Goal: Information Seeking & Learning: Understand process/instructions

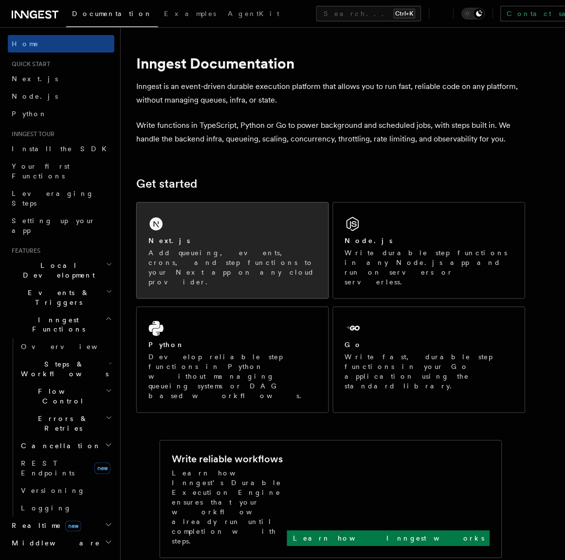
click at [210, 246] on div "Next.js Add queueing, events, crons, and step functions to your Next app on any…" at bounding box center [232, 261] width 168 height 51
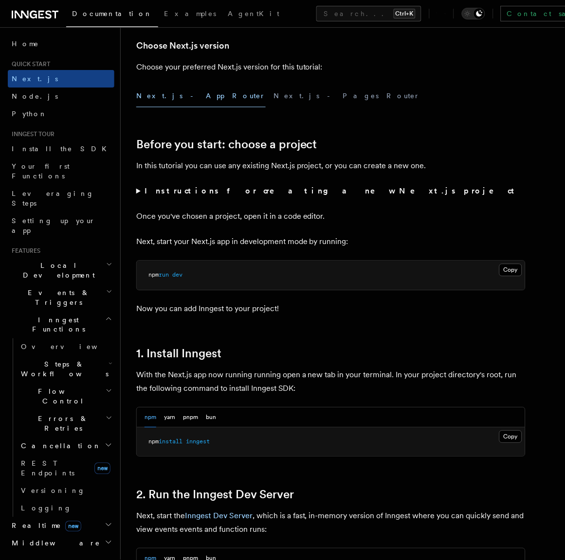
scroll to position [292, 0]
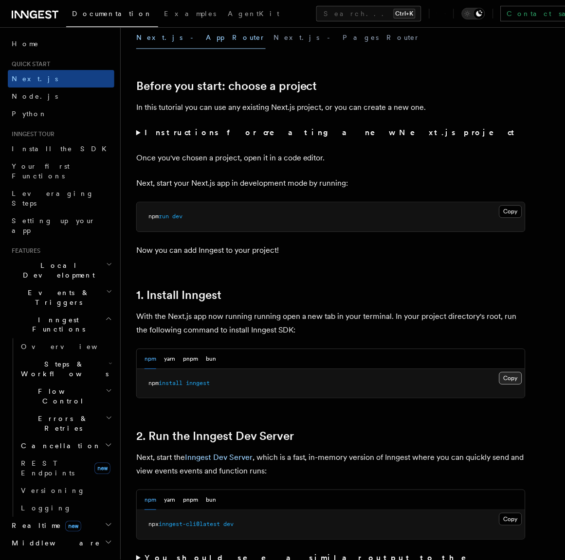
click at [516, 383] on button "Copy Copied" at bounding box center [510, 379] width 23 height 13
click at [427, 254] on p "Now you can add Inngest to your project!" at bounding box center [330, 251] width 389 height 14
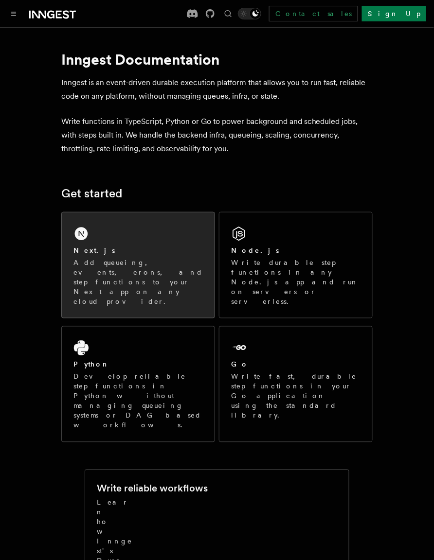
click at [185, 252] on div "Next.js" at bounding box center [137, 251] width 129 height 10
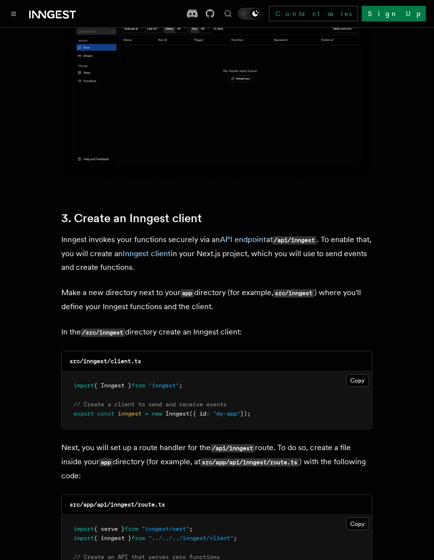
scroll to position [992, 0]
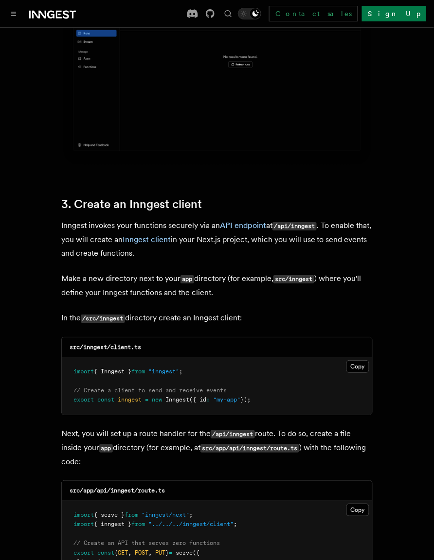
drag, startPoint x: 267, startPoint y: 375, endPoint x: 65, endPoint y: 341, distance: 205.6
click at [65, 357] on pre "import { Inngest } from "inngest" ; // Create a client to send and receive even…" at bounding box center [217, 385] width 310 height 57
copy code "import { Inngest } from "inngest" ; // Create a client to send and receive even…"
click at [257, 381] on pre "import { Inngest } from "inngest" ; // Create a client to send and receive even…" at bounding box center [217, 385] width 310 height 57
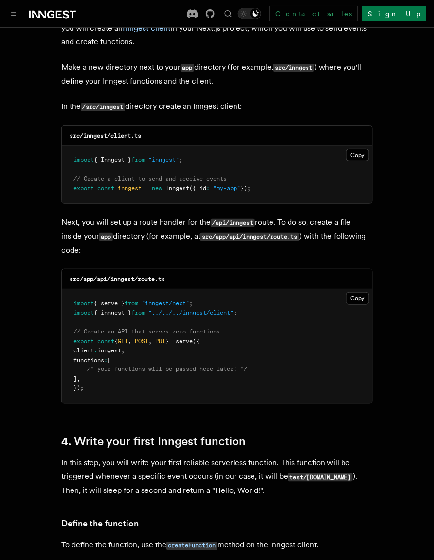
scroll to position [1226, 0]
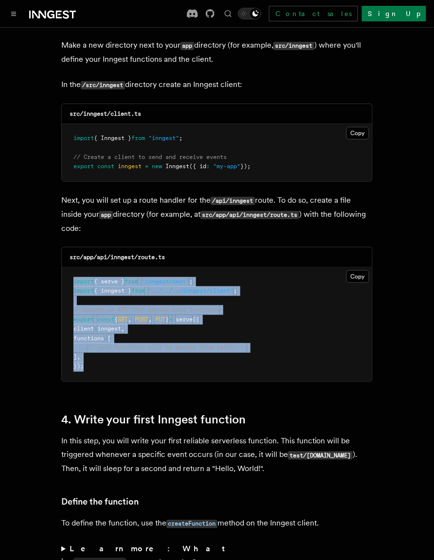
drag, startPoint x: 90, startPoint y: 344, endPoint x: 70, endPoint y: 257, distance: 90.0
click at [70, 267] on pre "import { serve } from "inngest/next" ; import { inngest } from "../../../innges…" at bounding box center [217, 324] width 310 height 114
copy code "import { serve } from "inngest/next" ; import { inngest } from "../../../innges…"
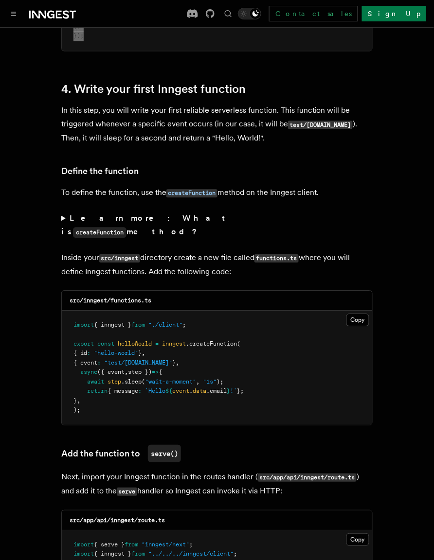
scroll to position [1575, 0]
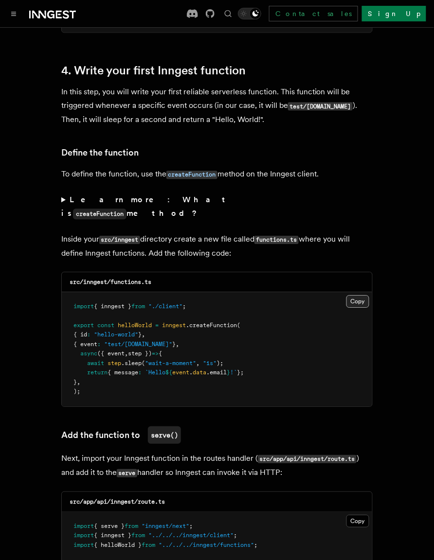
click at [355, 295] on button "Copy Copied" at bounding box center [357, 301] width 23 height 13
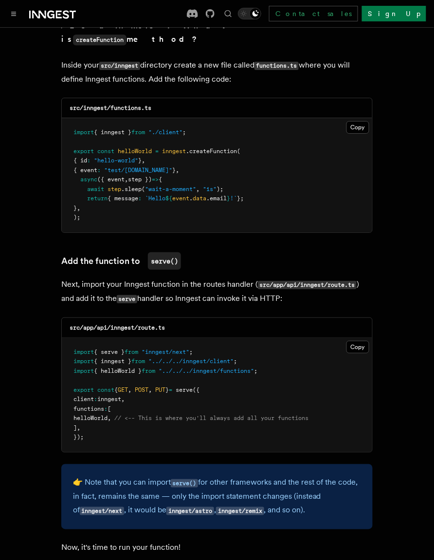
scroll to position [1751, 0]
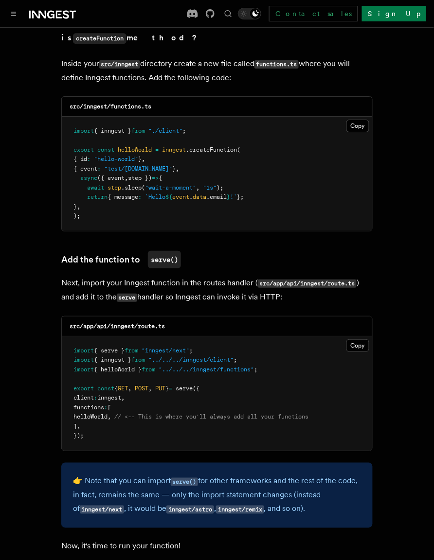
click at [107, 413] on span "helloWorld" at bounding box center [90, 416] width 34 height 7
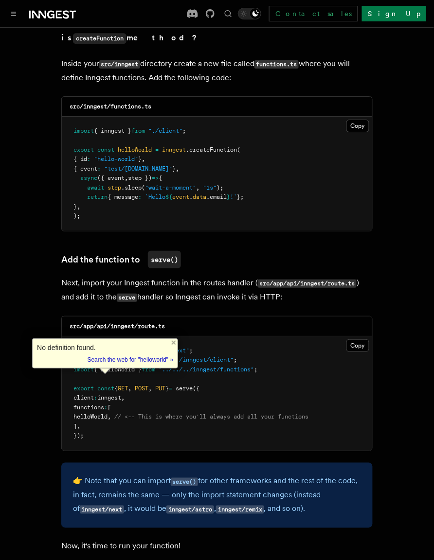
copy span "helloWorld"
